Goal: Task Accomplishment & Management: Use online tool/utility

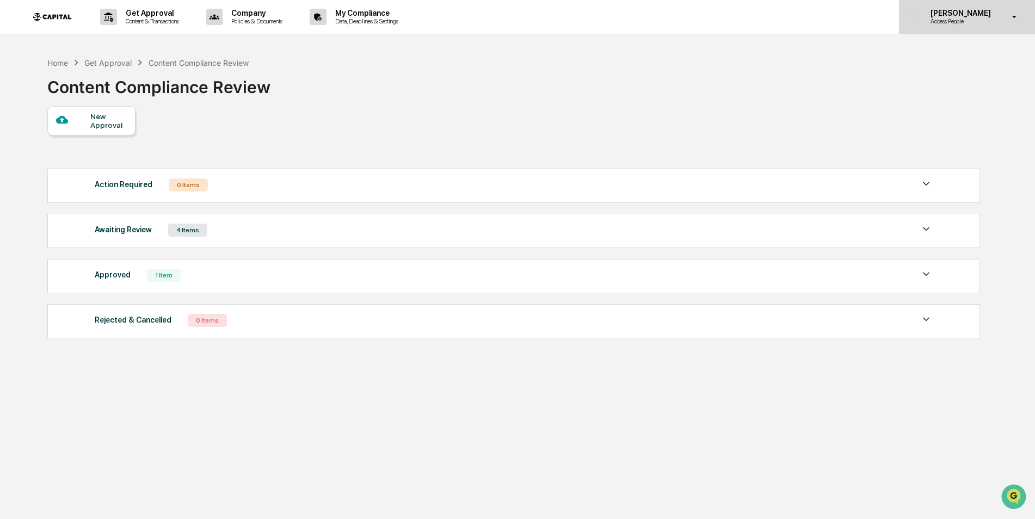
click at [951, 21] on p "Access People" at bounding box center [959, 21] width 75 height 8
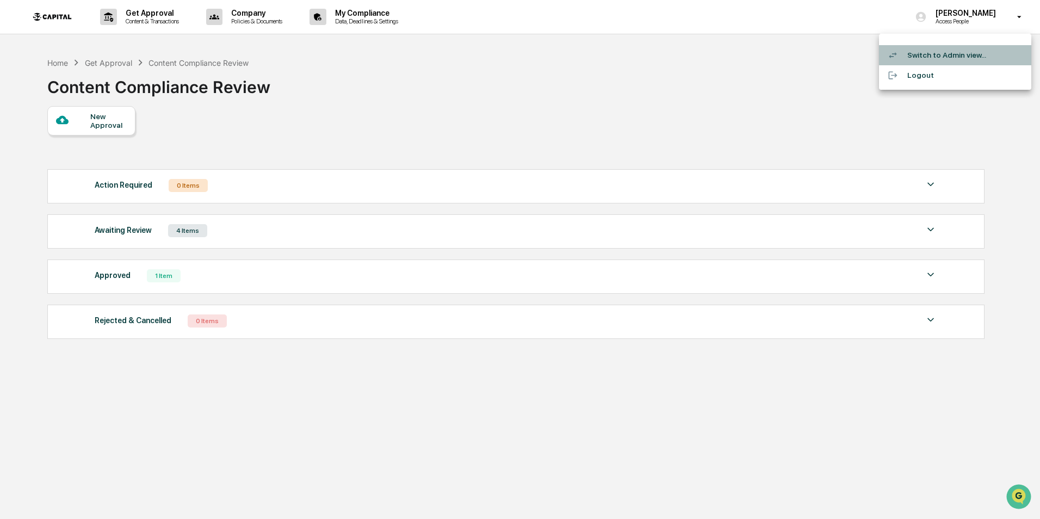
click at [935, 63] on li "Switch to Admin view..." at bounding box center [955, 55] width 152 height 20
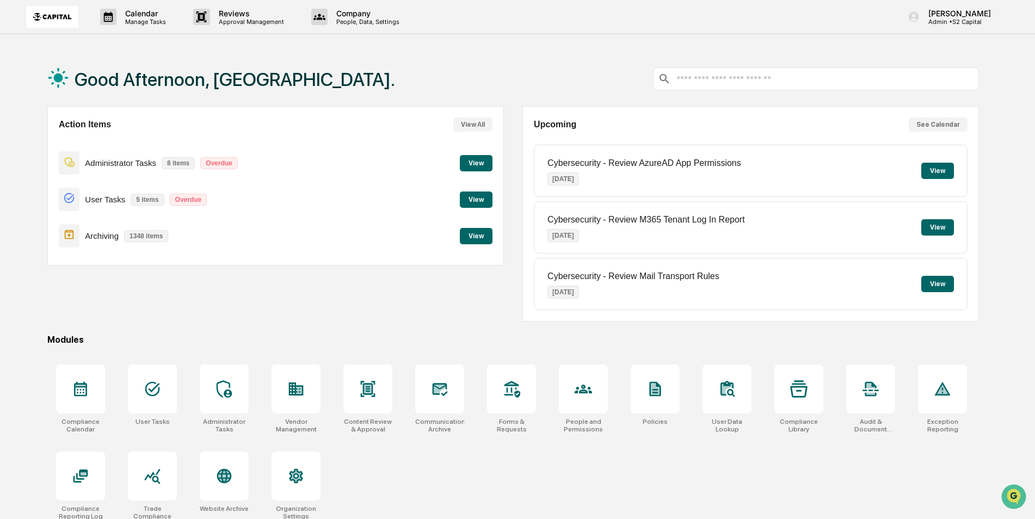
click at [127, 164] on p "Administrator Tasks" at bounding box center [120, 162] width 71 height 9
click at [471, 161] on button "View" at bounding box center [476, 163] width 33 height 16
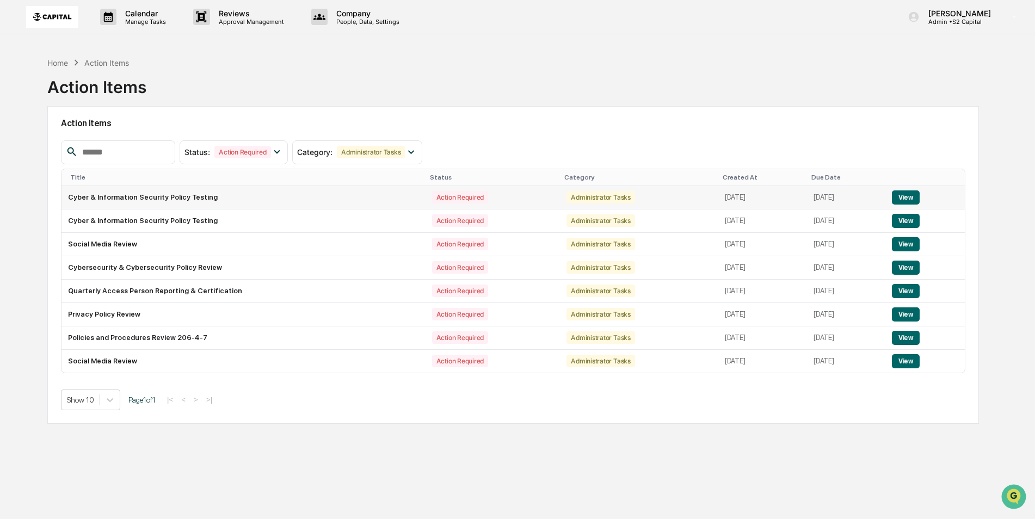
click at [229, 202] on td "Cyber & Information Security Policy Testing" at bounding box center [243, 197] width 364 height 23
click at [240, 308] on td "Privacy Policy Review" at bounding box center [243, 314] width 364 height 23
